Goal: Task Accomplishment & Management: Use online tool/utility

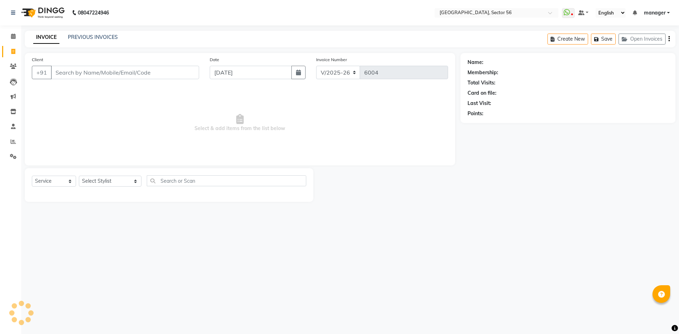
select select "5557"
select select "service"
click at [77, 73] on input "Client" at bounding box center [125, 72] width 148 height 13
click at [98, 38] on link "PREVIOUS INVOICES" at bounding box center [93, 37] width 50 height 6
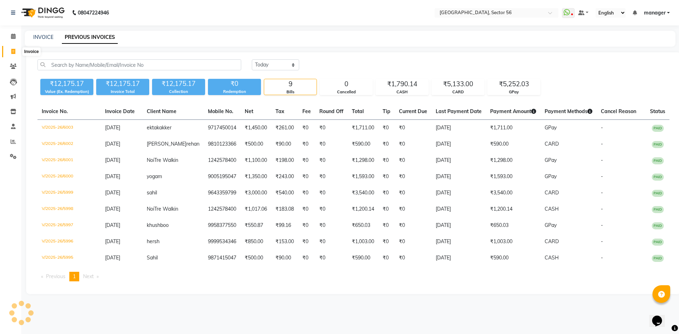
click at [15, 52] on icon at bounding box center [13, 51] width 4 height 5
select select "service"
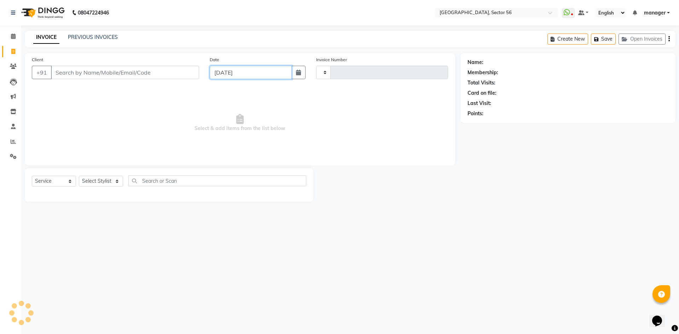
click at [236, 74] on input "[DATE]" at bounding box center [251, 72] width 82 height 13
type input "6004"
select select "5557"
select select "9"
select select "2025"
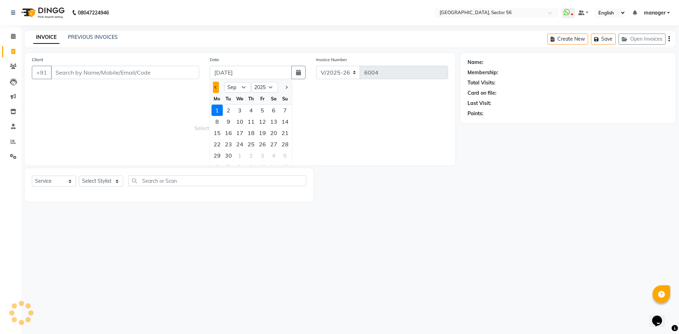
click at [215, 86] on button "Previous month" at bounding box center [216, 87] width 6 height 11
select select "8"
click at [285, 154] on div "31" at bounding box center [284, 155] width 11 height 11
type input "[DATE]"
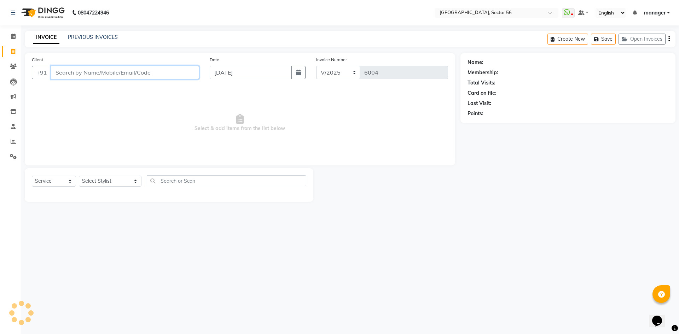
click at [101, 73] on input "Client" at bounding box center [125, 72] width 148 height 13
click at [105, 74] on input "Client" at bounding box center [125, 72] width 148 height 13
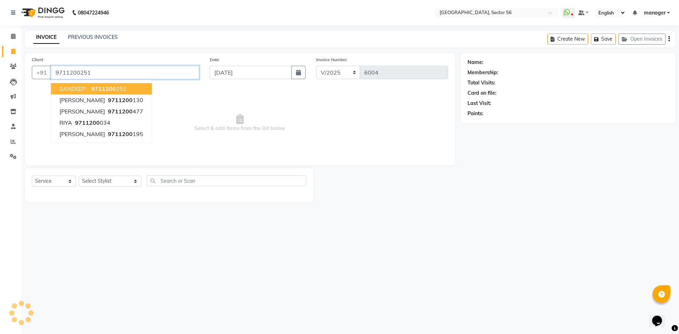
type input "9711200251"
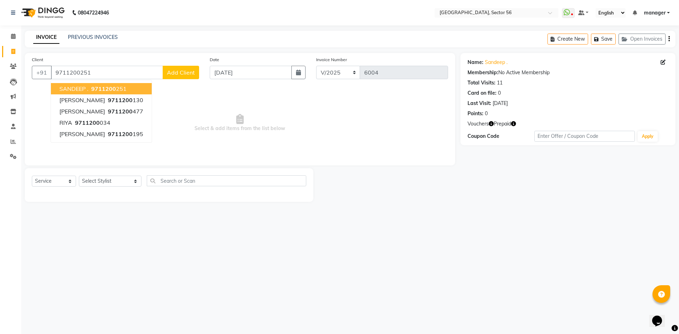
click at [490, 210] on main "INVOICE PREVIOUS INVOICES Create New Save Open Invoices Client [PHONE_NUMBER] S…" at bounding box center [350, 122] width 658 height 182
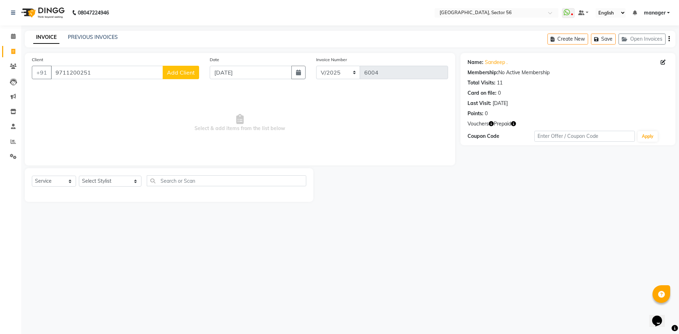
click at [513, 126] on icon "button" at bounding box center [513, 123] width 5 height 5
click at [500, 201] on div "Name: [PERSON_NAME] . Membership: No Active Membership Total Visits: 11 Card on…" at bounding box center [571, 127] width 220 height 149
click at [90, 181] on select "Select Stylist [PERSON_NAME] [PERSON_NAME] [PERSON_NAME] MARKET STAFF amit [PER…" at bounding box center [110, 181] width 63 height 11
select select "43515"
click at [79, 176] on select "Select Stylist [PERSON_NAME] [PERSON_NAME] [PERSON_NAME] MARKET STAFF amit [PER…" at bounding box center [110, 181] width 63 height 11
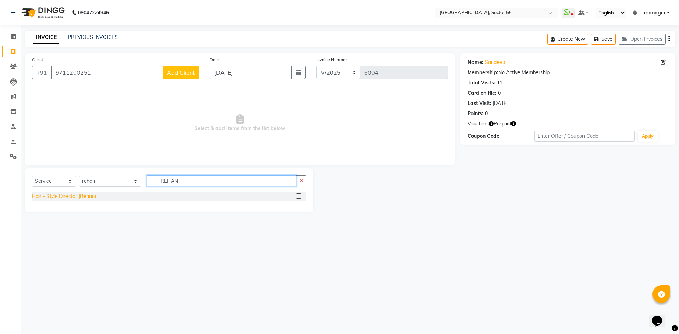
type input "REHAN"
click at [86, 196] on div "Hair - Style Director (Rehan)" at bounding box center [64, 196] width 64 height 7
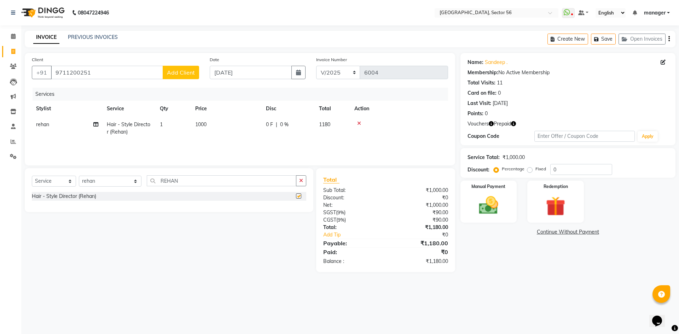
checkbox input "false"
drag, startPoint x: 175, startPoint y: 179, endPoint x: 129, endPoint y: 183, distance: 46.1
click at [129, 183] on div "Select Service Product Membership Package Voucher Prepaid Gift Card Select Styl…" at bounding box center [169, 183] width 274 height 17
type input "RET"
click at [51, 195] on div "RETOUCH" at bounding box center [44, 196] width 24 height 7
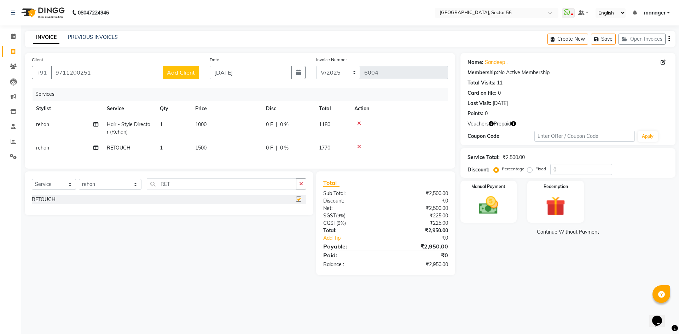
checkbox input "false"
drag, startPoint x: 174, startPoint y: 189, endPoint x: 123, endPoint y: 193, distance: 51.1
click at [123, 193] on div "Select Service Product Membership Package Voucher Prepaid Gift Card Select Styl…" at bounding box center [169, 187] width 274 height 17
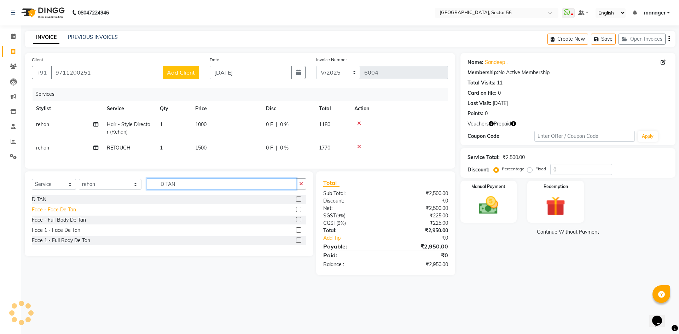
type input "D TAN"
click at [59, 214] on div "Face - Face De Tan" at bounding box center [54, 209] width 44 height 7
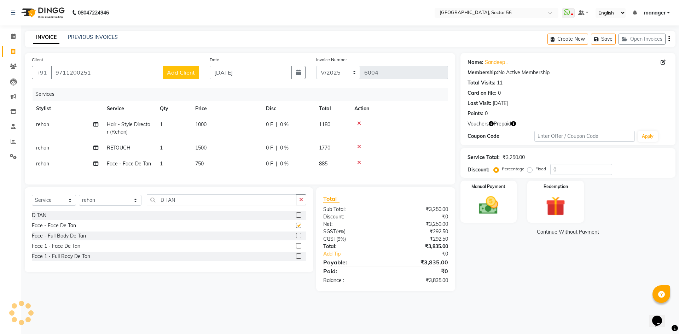
checkbox input "false"
click at [203, 160] on td "750" at bounding box center [226, 164] width 71 height 16
select select "43515"
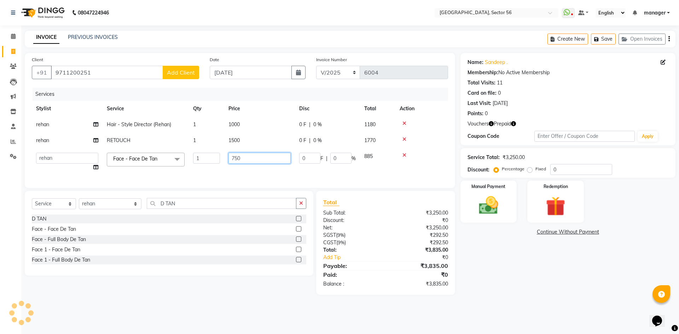
drag, startPoint x: 244, startPoint y: 162, endPoint x: 191, endPoint y: 166, distance: 53.5
click at [191, 166] on tr "[PERSON_NAME] [PERSON_NAME] [PERSON_NAME] MARKET STAFF amit [PERSON_NAME] [PERS…" at bounding box center [240, 162] width 416 height 27
type input "1000"
click at [0, 223] on div "Calendar Invoice Clients Leads Marketing Inventory Staff Reports Settings Compl…" at bounding box center [47, 171] width 95 height 303
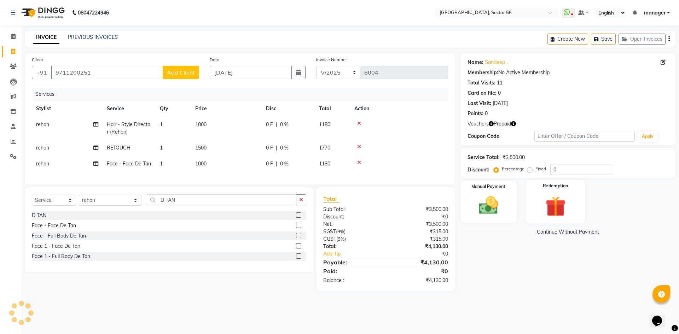
click at [559, 214] on img at bounding box center [555, 206] width 33 height 25
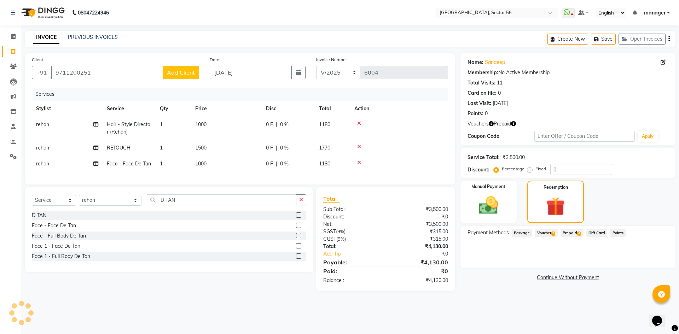
drag, startPoint x: 573, startPoint y: 232, endPoint x: 579, endPoint y: 233, distance: 5.6
click at [575, 232] on span "Prepaid 4" at bounding box center [572, 233] width 23 height 8
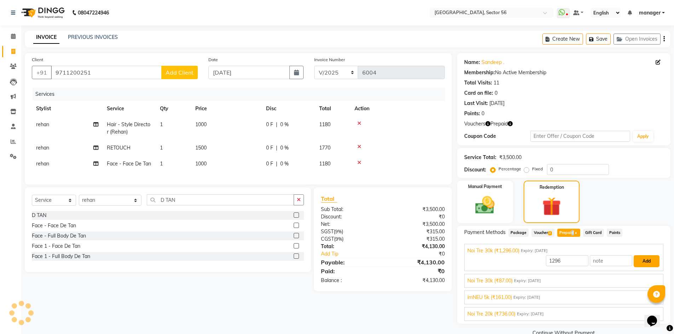
click at [650, 260] on button "Add" at bounding box center [646, 261] width 26 height 12
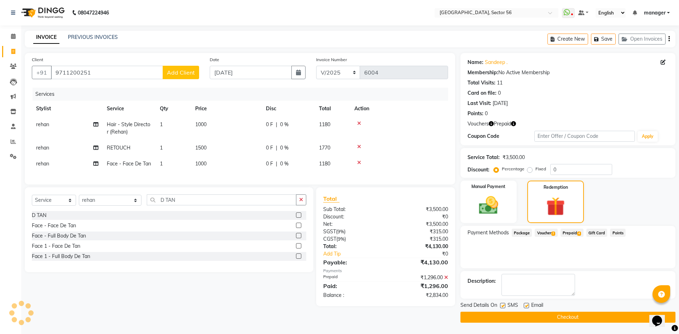
click at [569, 237] on span "Prepaid 4" at bounding box center [572, 233] width 23 height 8
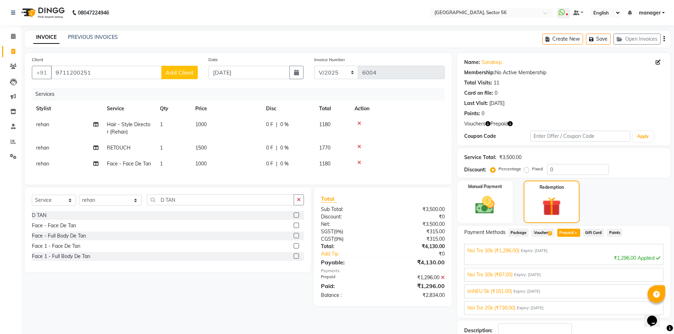
click at [559, 307] on div "Noi Tre 20k (₹736.00) Expiry: [DATE]" at bounding box center [563, 308] width 193 height 7
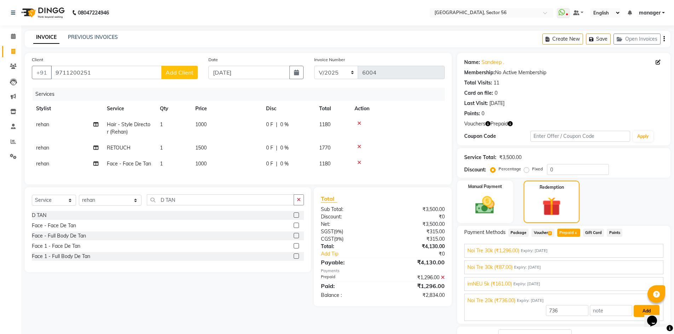
click at [638, 309] on button "Add" at bounding box center [646, 311] width 26 height 12
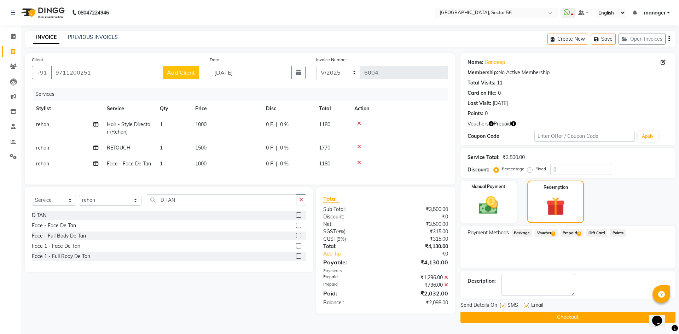
click at [548, 232] on span "Voucher 2" at bounding box center [546, 233] width 23 height 8
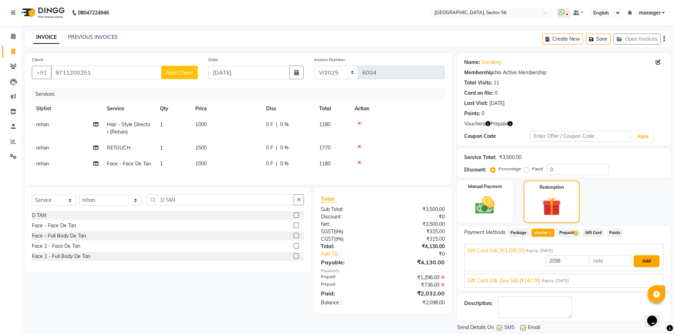
click at [645, 262] on button "Add" at bounding box center [646, 261] width 26 height 12
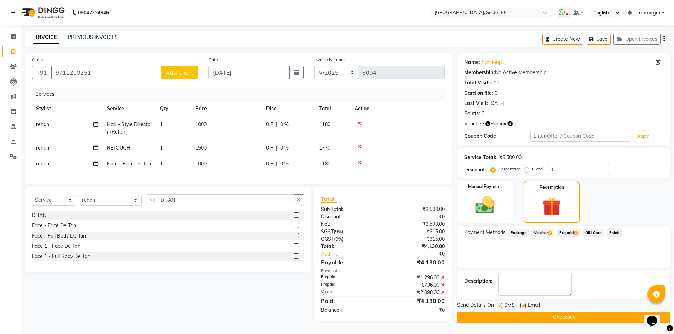
scroll to position [3, 0]
click at [543, 316] on button "Checkout" at bounding box center [563, 317] width 213 height 11
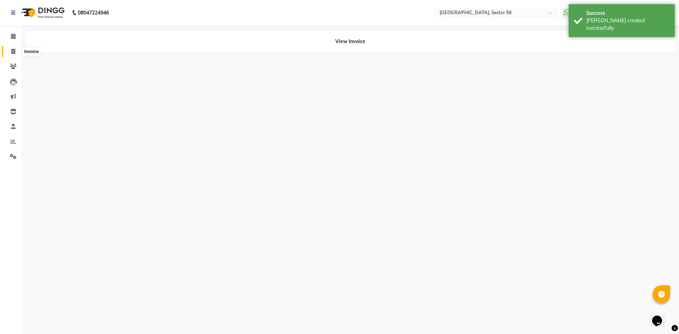
click at [13, 52] on icon at bounding box center [13, 51] width 4 height 5
select select "service"
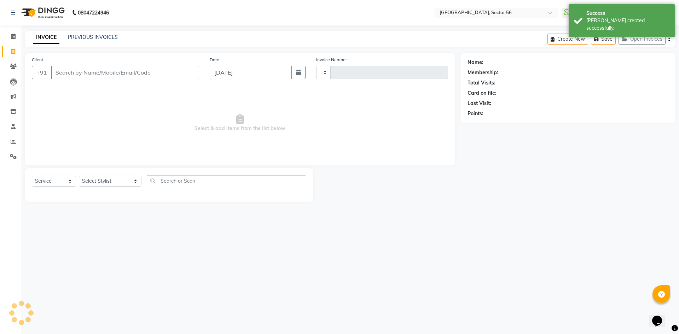
click at [145, 73] on input "Client" at bounding box center [125, 72] width 148 height 13
click at [76, 73] on input "Client" at bounding box center [125, 72] width 148 height 13
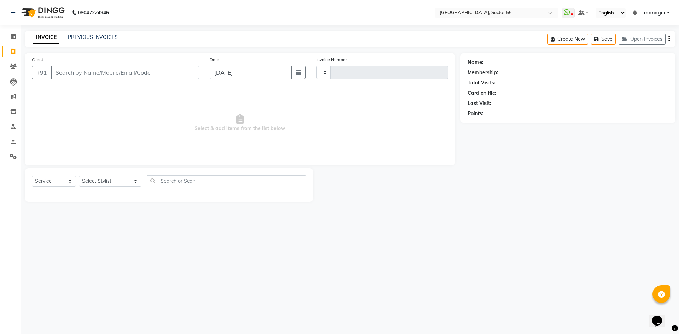
click at [77, 72] on input "Client" at bounding box center [125, 72] width 148 height 13
drag, startPoint x: 77, startPoint y: 72, endPoint x: 38, endPoint y: 150, distance: 87.6
click at [1, 196] on div "Calendar Invoice Clients Leads Marketing Inventory Staff Reports Settings Compl…" at bounding box center [47, 171] width 95 height 303
click at [88, 74] on input "Client" at bounding box center [125, 72] width 148 height 13
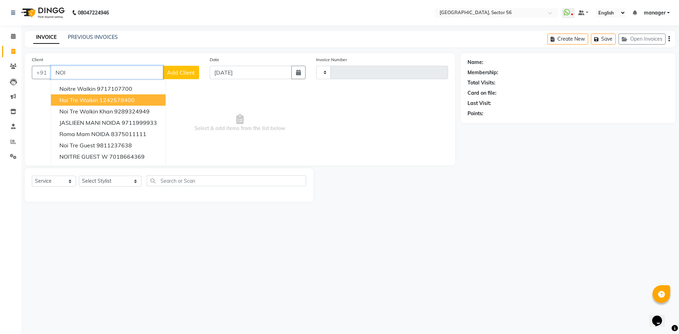
click at [82, 100] on span "Noi Tre Walkin" at bounding box center [78, 100] width 39 height 7
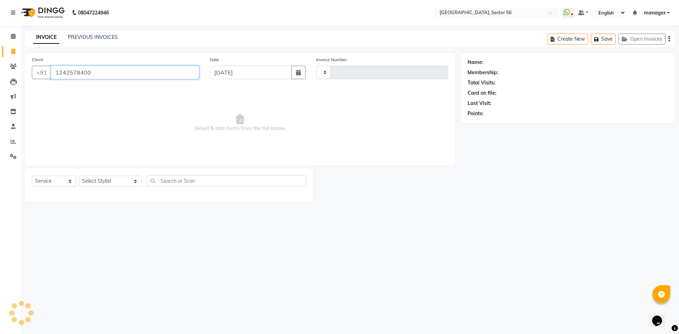
type input "1242578400"
click at [42, 180] on select "Select Service Product Membership Package Voucher Prepaid Gift Card" at bounding box center [54, 181] width 44 height 11
select select "product"
click at [32, 176] on select "Select Service Product Membership Package Voucher Prepaid Gift Card" at bounding box center [54, 181] width 44 height 11
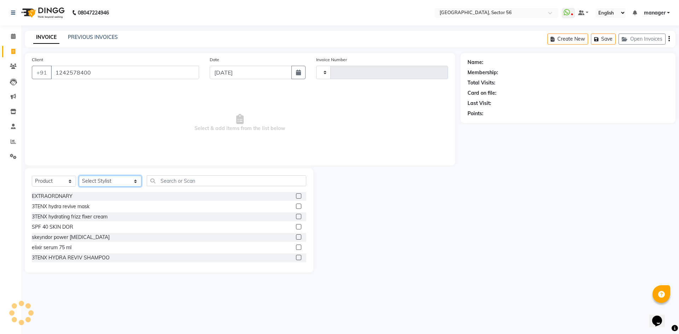
click at [98, 179] on select "Select Stylist [PERSON_NAME] [PERSON_NAME] [PERSON_NAME] MARKET STAFF amit [PER…" at bounding box center [110, 181] width 63 height 11
click at [0, 217] on div "Calendar Invoice Clients Leads Marketing Inventory Staff Reports Settings Compl…" at bounding box center [47, 171] width 95 height 303
drag, startPoint x: 104, startPoint y: 70, endPoint x: 0, endPoint y: 83, distance: 105.2
click at [0, 83] on app-home "08047224946 Select Location × [GEOGRAPHIC_DATA], Sector 56 WhatsApp Status ✕ St…" at bounding box center [339, 141] width 679 height 283
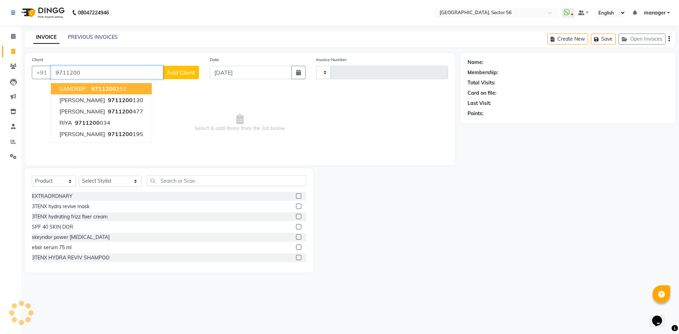
click at [115, 91] on ngb-highlight "9711200 251" at bounding box center [108, 88] width 37 height 7
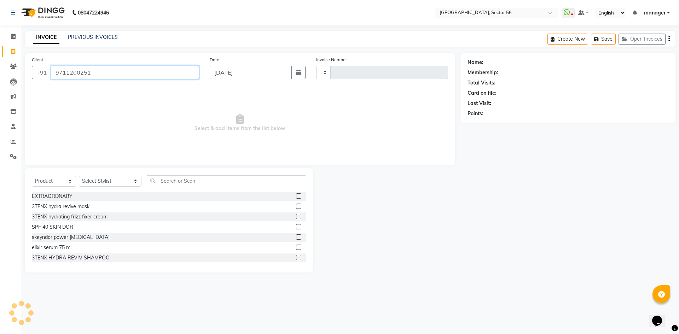
type input "9711200251"
click at [175, 183] on input "text" at bounding box center [227, 180] width 160 height 11
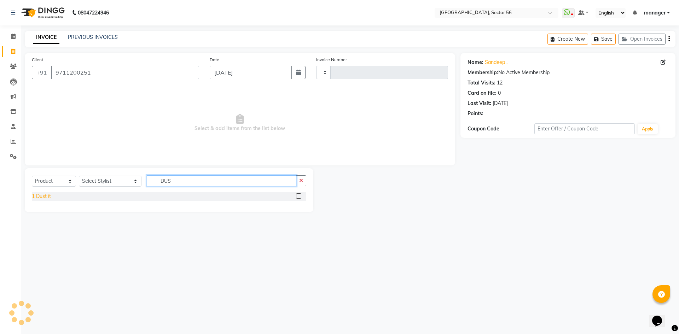
type input "DUS"
click at [44, 196] on div "1 Dust it" at bounding box center [41, 196] width 19 height 7
checkbox input "false"
click at [109, 184] on select "Select Stylist [PERSON_NAME] [PERSON_NAME] [PERSON_NAME] MARKET STAFF amit [PER…" at bounding box center [110, 181] width 63 height 11
select select "43515"
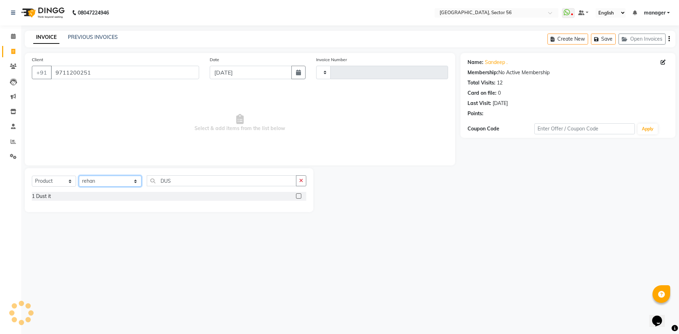
click at [79, 176] on select "Select Stylist [PERSON_NAME] [PERSON_NAME] [PERSON_NAME] MARKET STAFF amit [PER…" at bounding box center [110, 181] width 63 height 11
click at [43, 196] on div "1 Dust it" at bounding box center [41, 196] width 19 height 7
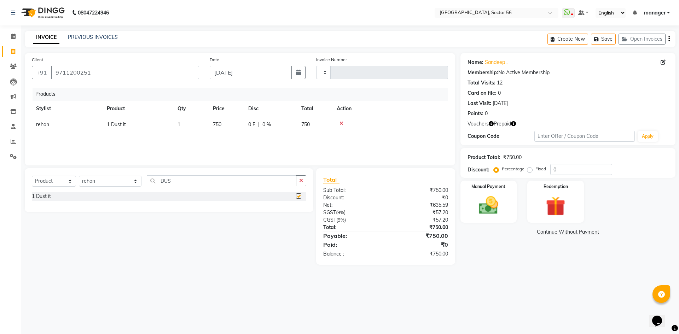
checkbox input "false"
click at [216, 127] on span "750" at bounding box center [217, 124] width 8 height 6
select select "43515"
drag, startPoint x: 237, startPoint y: 128, endPoint x: 191, endPoint y: 132, distance: 46.8
click at [191, 132] on tr "[PERSON_NAME] [PERSON_NAME] [PERSON_NAME] MARKET STAFF amit [PERSON_NAME] [PERS…" at bounding box center [240, 126] width 416 height 19
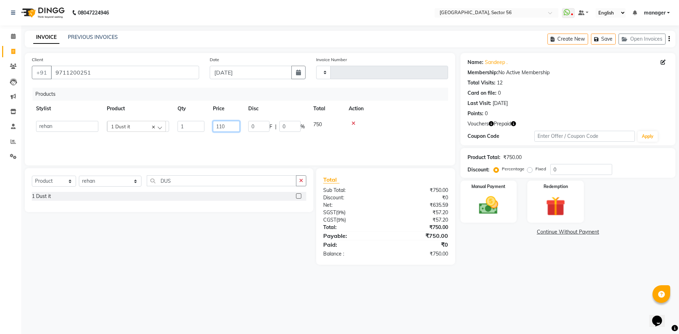
type input "1100"
click at [0, 190] on div "Calendar Invoice Clients Leads Marketing Inventory Staff Reports Settings Compl…" at bounding box center [47, 171] width 95 height 303
click at [492, 207] on img at bounding box center [488, 205] width 33 height 23
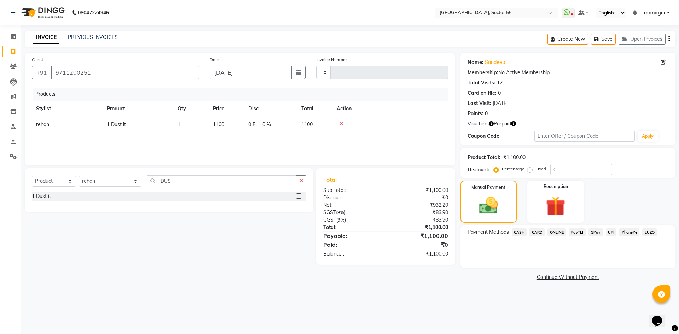
click at [595, 232] on span "GPay" at bounding box center [596, 232] width 15 height 8
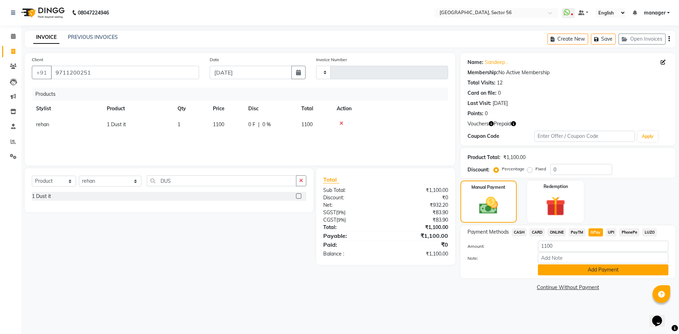
click at [599, 269] on button "Add Payment" at bounding box center [603, 270] width 131 height 11
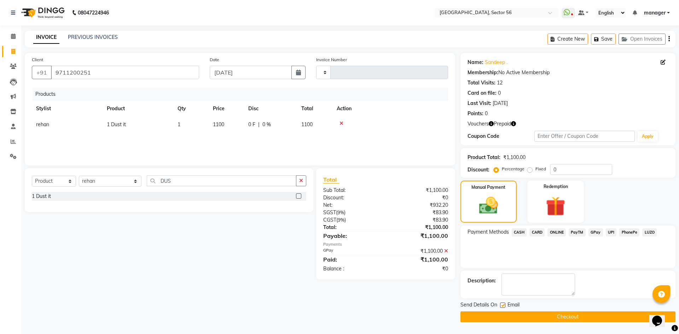
click at [551, 317] on button "Checkout" at bounding box center [568, 317] width 215 height 11
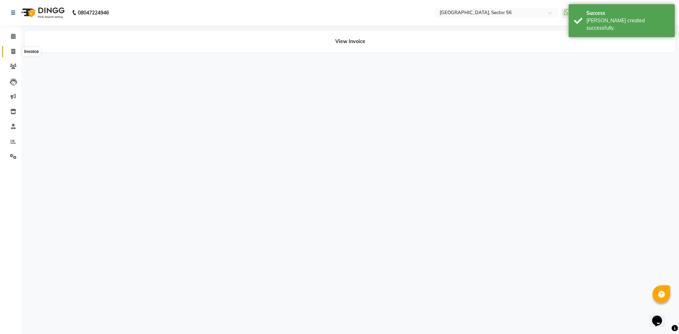
click at [13, 55] on span at bounding box center [13, 52] width 12 height 8
select select "service"
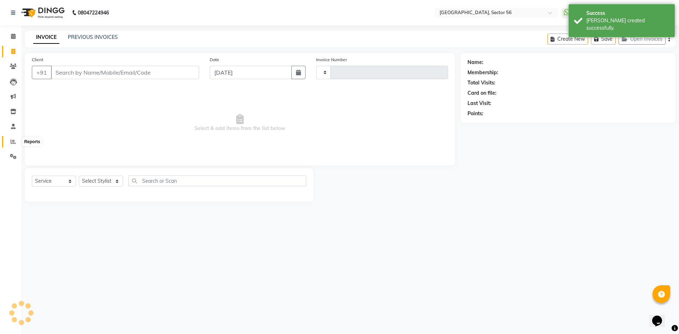
click at [12, 144] on span at bounding box center [13, 142] width 12 height 8
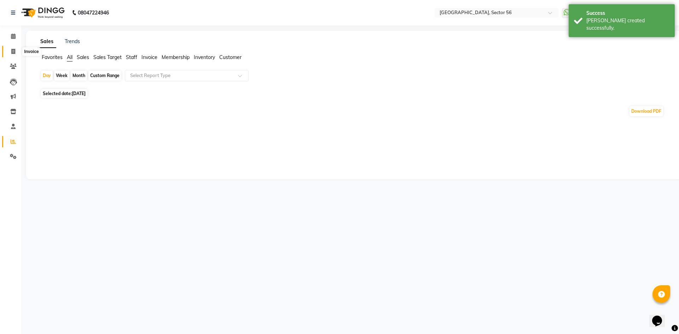
click at [12, 52] on icon at bounding box center [13, 51] width 4 height 5
select select "service"
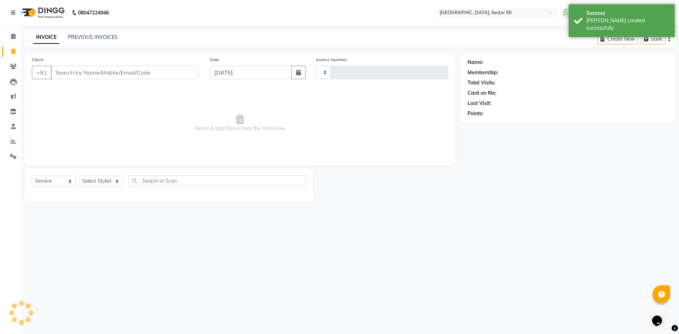
type input "6006"
select select "5557"
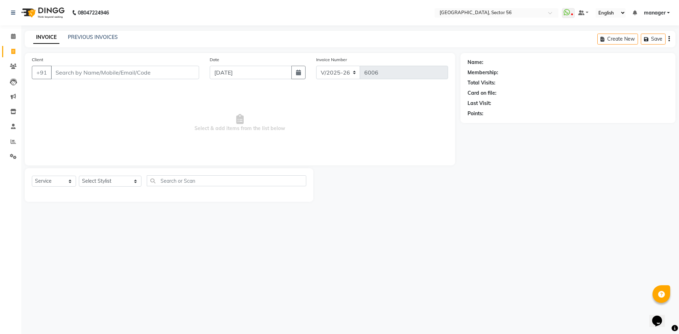
click at [86, 73] on input "Client" at bounding box center [125, 72] width 148 height 13
click at [9, 142] on span at bounding box center [13, 142] width 12 height 8
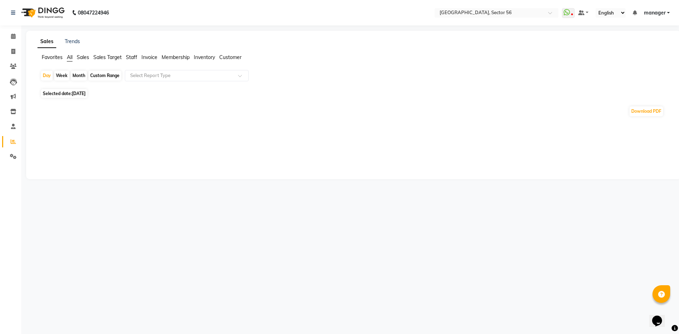
click at [77, 77] on div "Month" at bounding box center [79, 76] width 16 height 10
select select "9"
select select "2025"
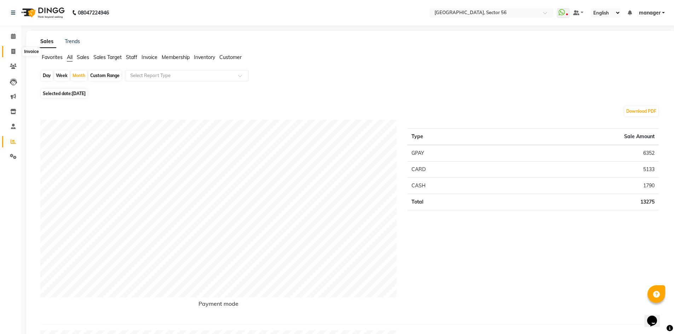
click at [10, 54] on span at bounding box center [13, 52] width 12 height 8
select select "service"
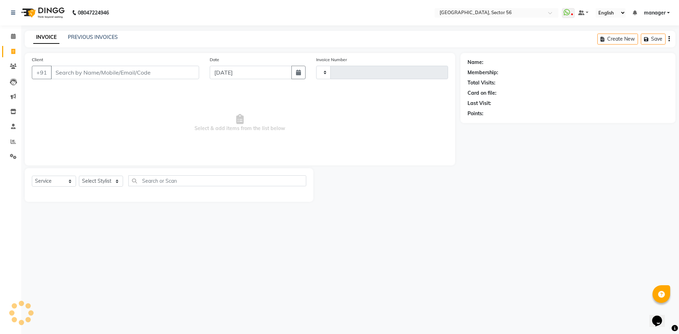
type input "6006"
select select "5557"
click at [15, 140] on icon at bounding box center [13, 141] width 5 height 5
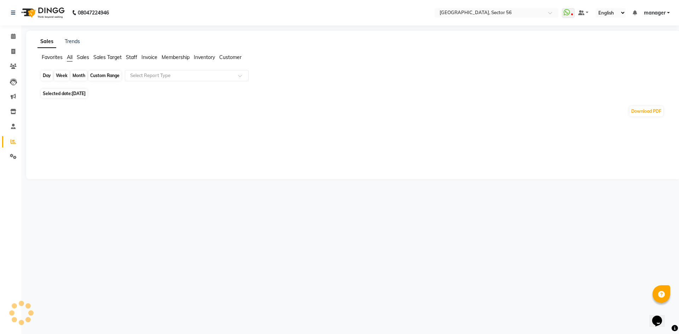
click at [46, 77] on div "Day" at bounding box center [47, 76] width 12 height 10
select select "9"
select select "2025"
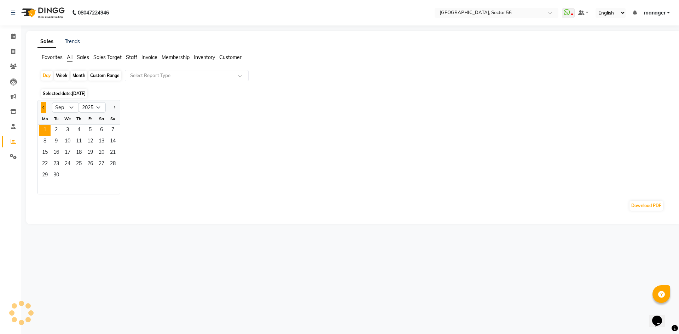
click at [42, 106] on button "Previous month" at bounding box center [44, 107] width 6 height 11
select select "8"
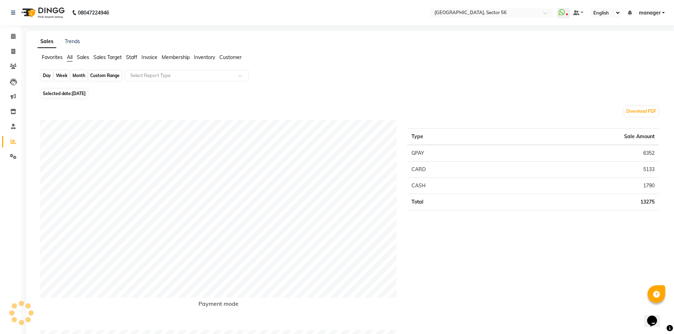
click at [45, 73] on div "Day" at bounding box center [47, 76] width 12 height 10
select select "9"
select select "2025"
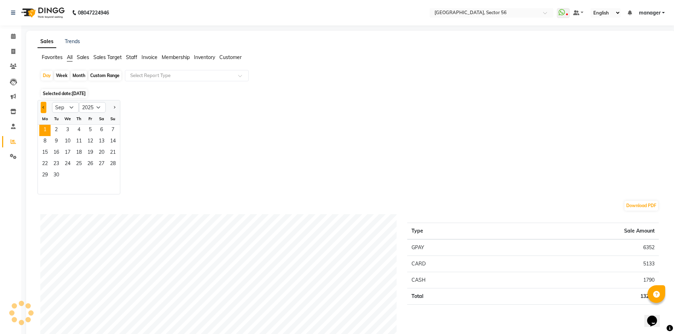
click at [42, 106] on button "Previous month" at bounding box center [44, 107] width 6 height 11
select select "8"
click at [113, 174] on span "31" at bounding box center [112, 175] width 11 height 11
click at [165, 73] on input "text" at bounding box center [180, 75] width 102 height 7
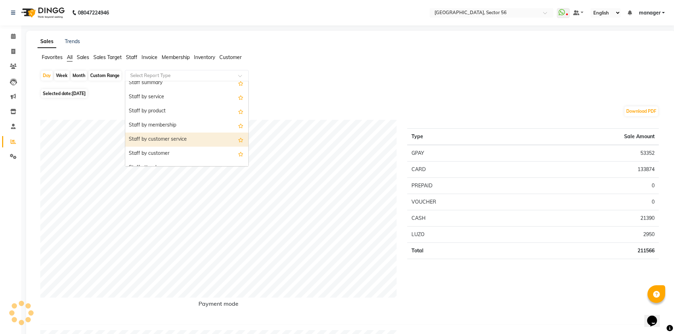
scroll to position [177, 0]
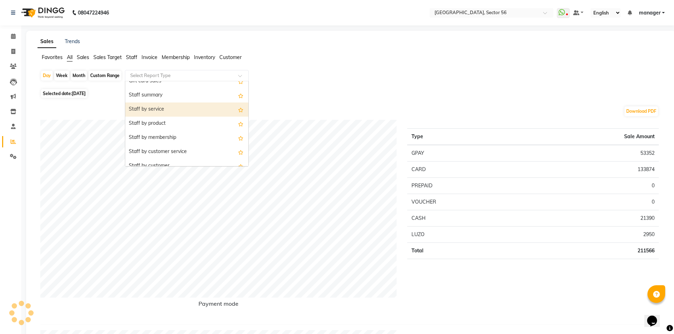
click at [168, 110] on div "Staff by service" at bounding box center [186, 110] width 123 height 14
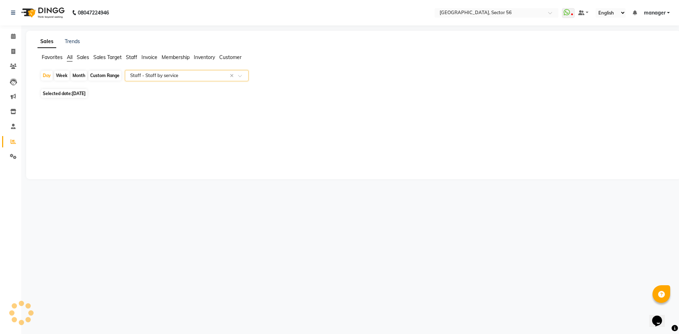
select select "full_report"
select select "csv"
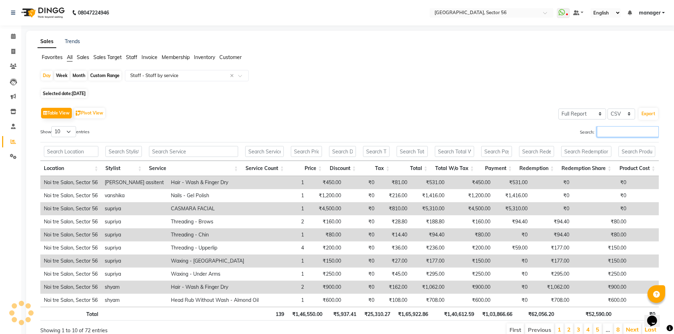
click at [611, 134] on input "Search:" at bounding box center [628, 131] width 62 height 11
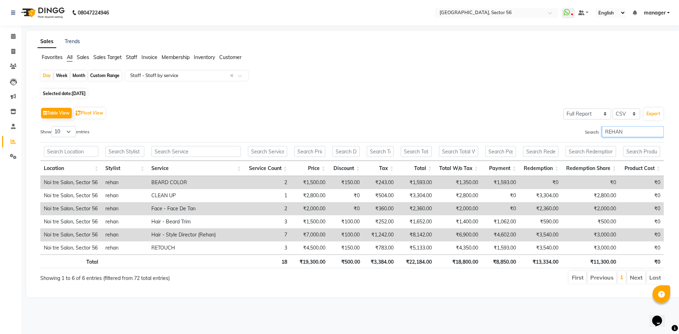
type input "REHAN"
click at [81, 73] on div "Month" at bounding box center [79, 76] width 16 height 10
select select "8"
select select "2025"
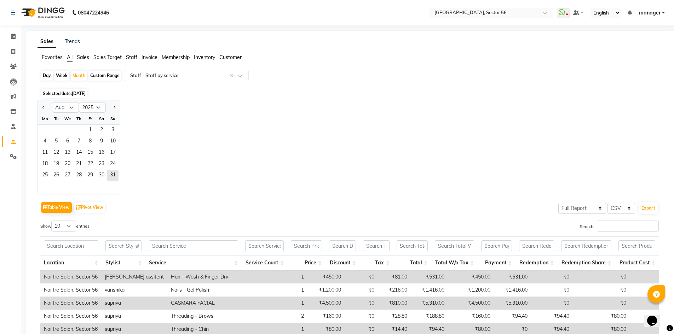
click at [82, 135] on div "1 2 3" at bounding box center [79, 130] width 82 height 11
click at [84, 134] on div "1 2 3" at bounding box center [79, 130] width 82 height 11
click at [43, 106] on button "Previous month" at bounding box center [44, 107] width 6 height 11
click at [114, 106] on span "Next month" at bounding box center [114, 107] width 2 height 2
select select "8"
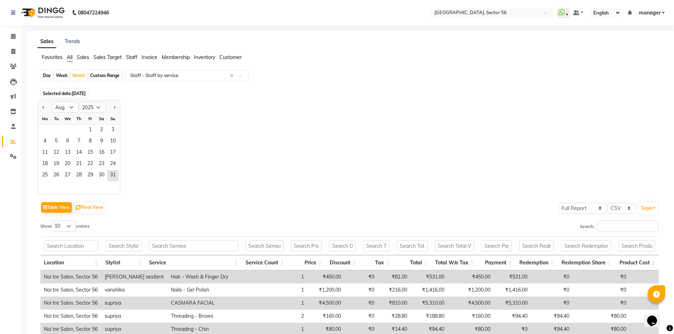
click at [81, 129] on div "1 2 3" at bounding box center [79, 130] width 82 height 11
click at [84, 77] on div "Month" at bounding box center [79, 76] width 16 height 10
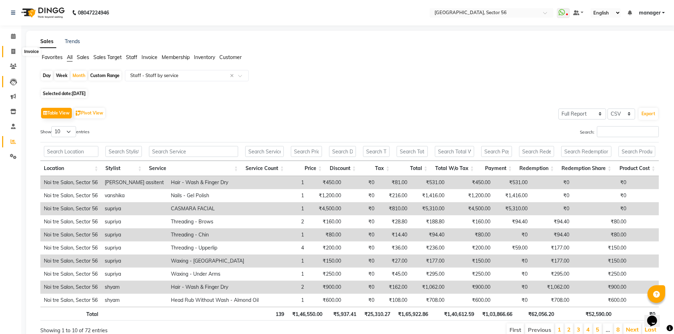
drag, startPoint x: 14, startPoint y: 53, endPoint x: 11, endPoint y: 81, distance: 28.1
click at [14, 53] on icon at bounding box center [13, 51] width 4 height 5
select select "service"
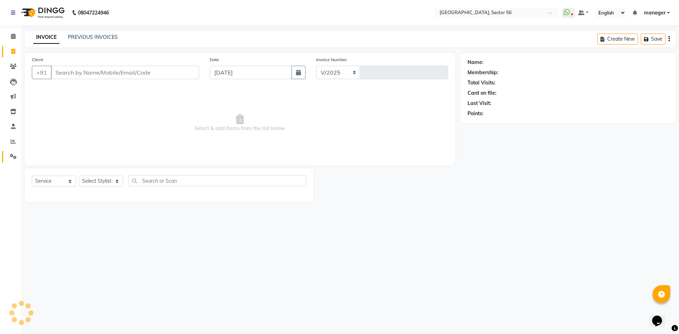
select select "5557"
type input "6006"
click at [12, 141] on icon at bounding box center [13, 141] width 5 height 5
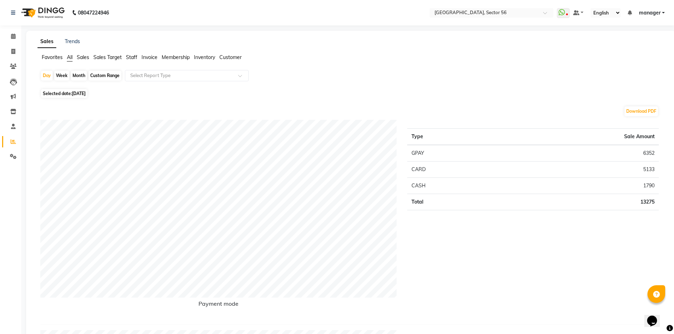
click at [77, 75] on div "Month" at bounding box center [79, 76] width 16 height 10
select select "9"
select select "2025"
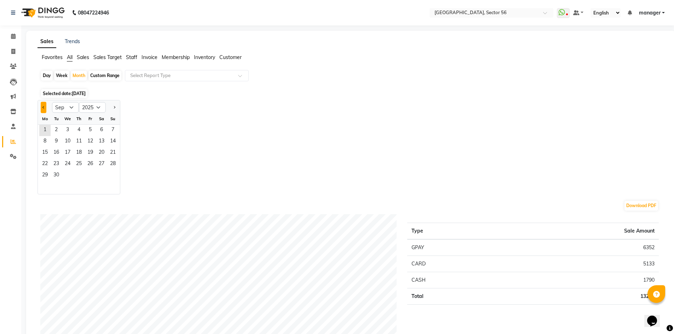
click at [44, 108] on span "Previous month" at bounding box center [43, 107] width 2 height 2
select select "8"
click at [86, 155] on span "15" at bounding box center [90, 152] width 11 height 11
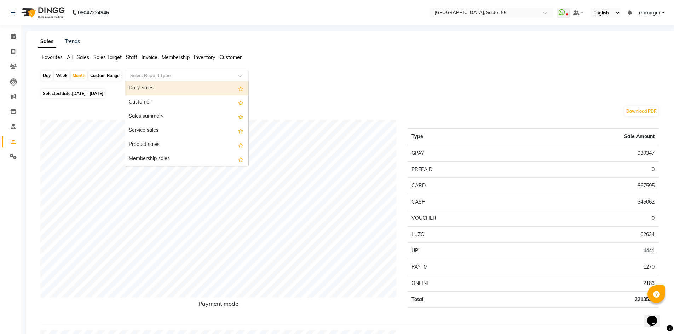
click at [192, 74] on input "text" at bounding box center [180, 75] width 102 height 7
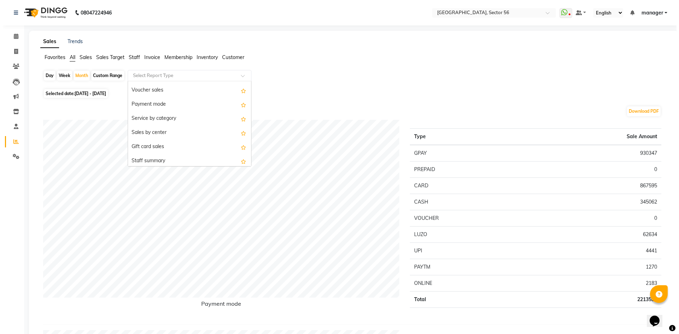
scroll to position [177, 0]
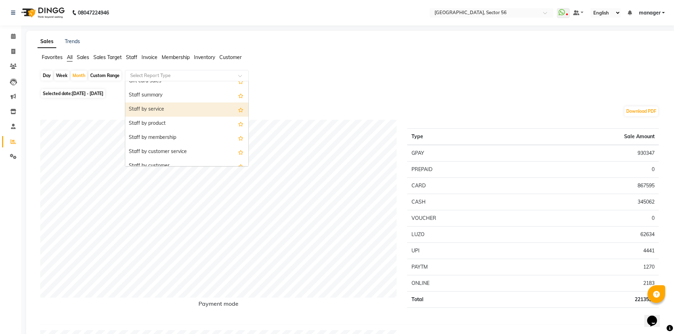
click at [178, 109] on div "Staff by service" at bounding box center [186, 110] width 123 height 14
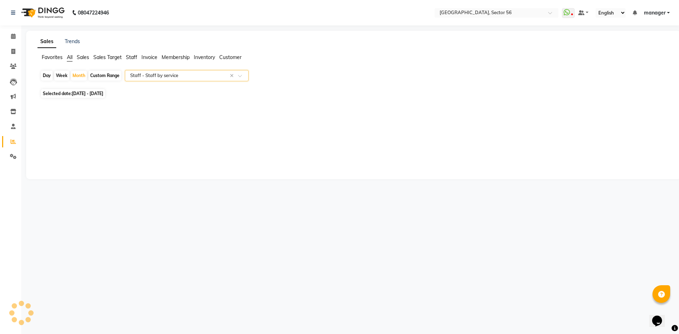
select select "full_report"
select select "csv"
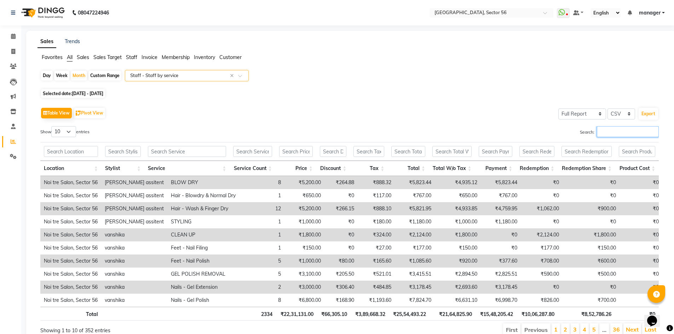
click at [612, 135] on input "Search:" at bounding box center [628, 131] width 62 height 11
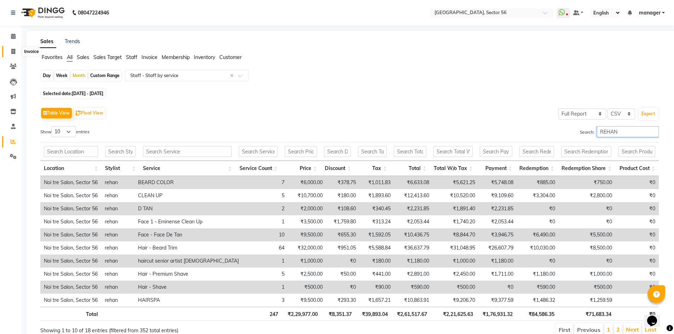
type input "REHAN"
click at [11, 51] on icon at bounding box center [13, 51] width 4 height 5
select select "service"
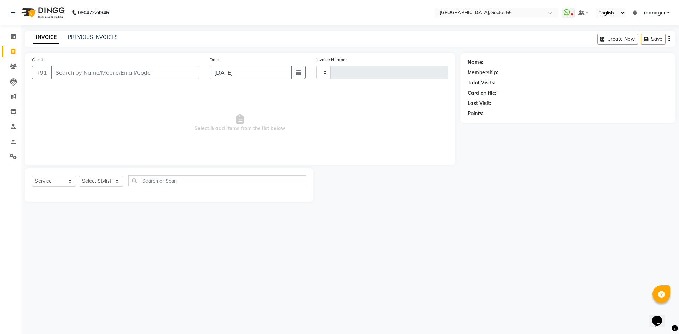
type input "6006"
select select "5557"
click at [93, 72] on input "Client" at bounding box center [125, 72] width 148 height 13
click at [88, 39] on link "PREVIOUS INVOICES" at bounding box center [93, 37] width 50 height 6
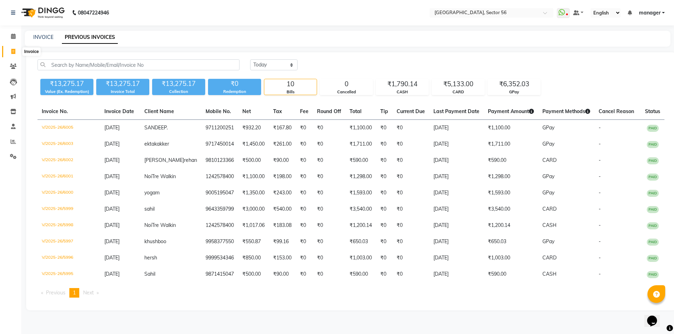
click at [12, 53] on icon at bounding box center [13, 51] width 4 height 5
select select "service"
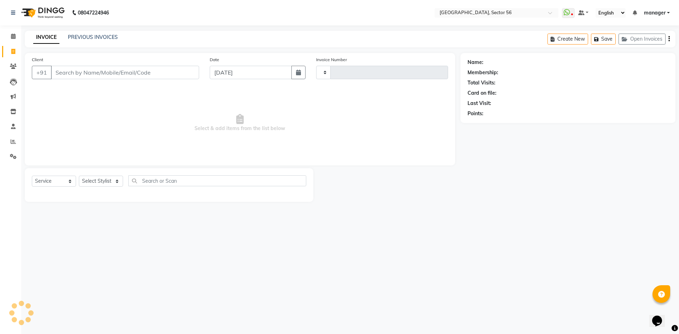
type input "6006"
select select "5557"
click at [88, 71] on input "Client" at bounding box center [125, 72] width 148 height 13
select select "5557"
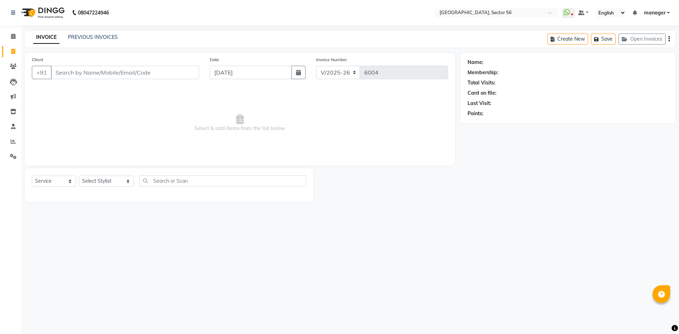
select select "service"
